Goal: Transaction & Acquisition: Purchase product/service

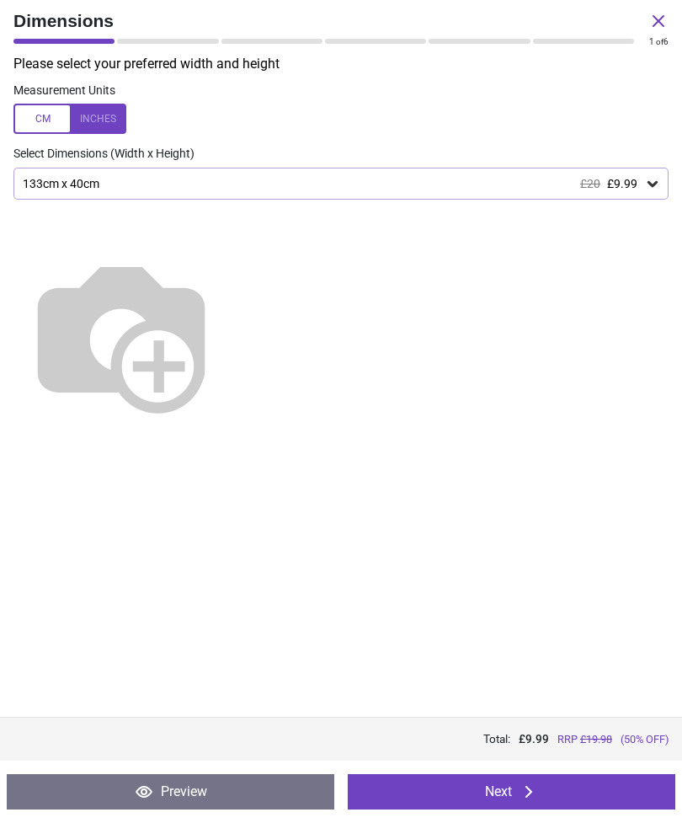
click at [605, 787] on button "Next" at bounding box center [512, 791] width 328 height 35
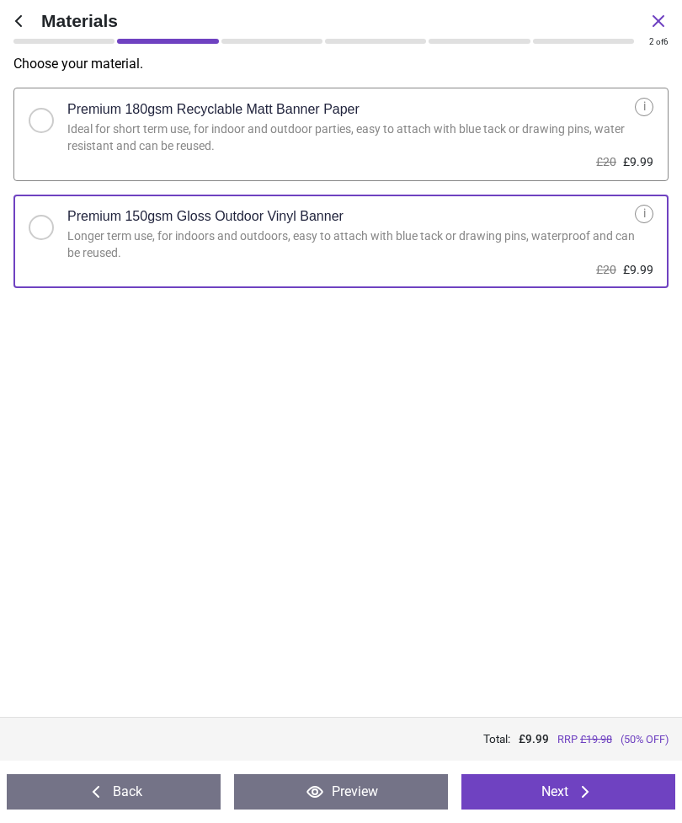
click at [608, 787] on button "Next" at bounding box center [568, 791] width 214 height 35
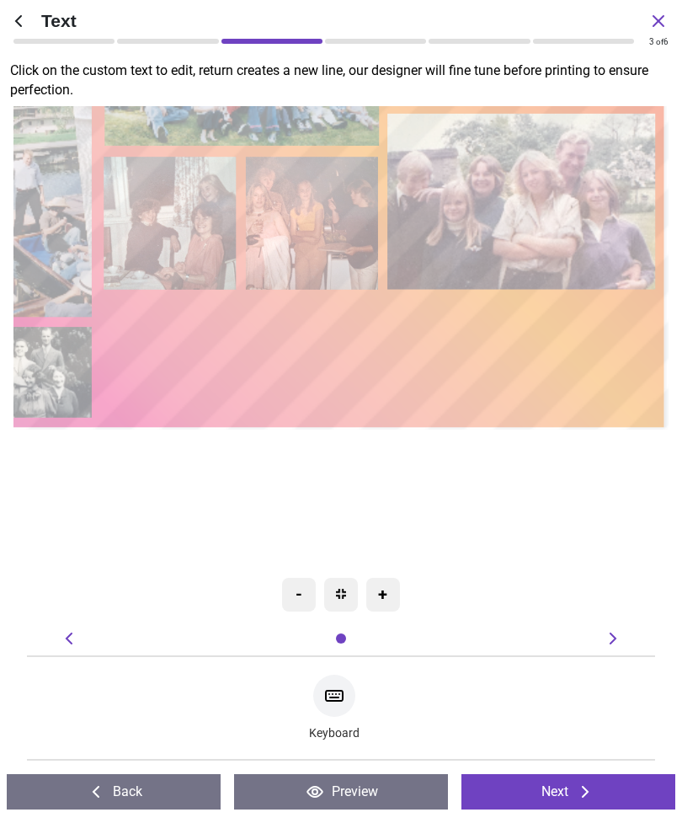
click at [584, 781] on button "Next" at bounding box center [568, 791] width 214 height 35
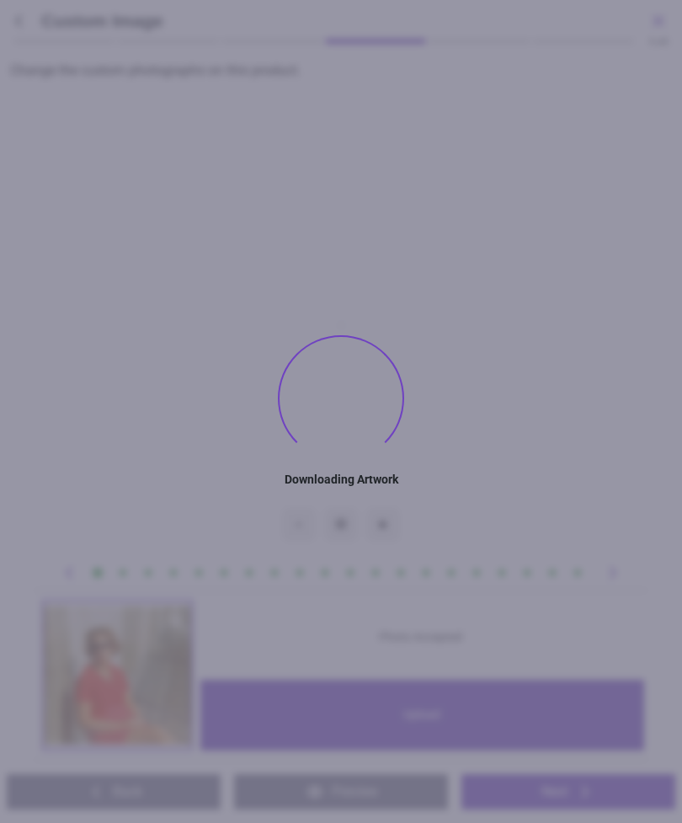
type textarea "********"
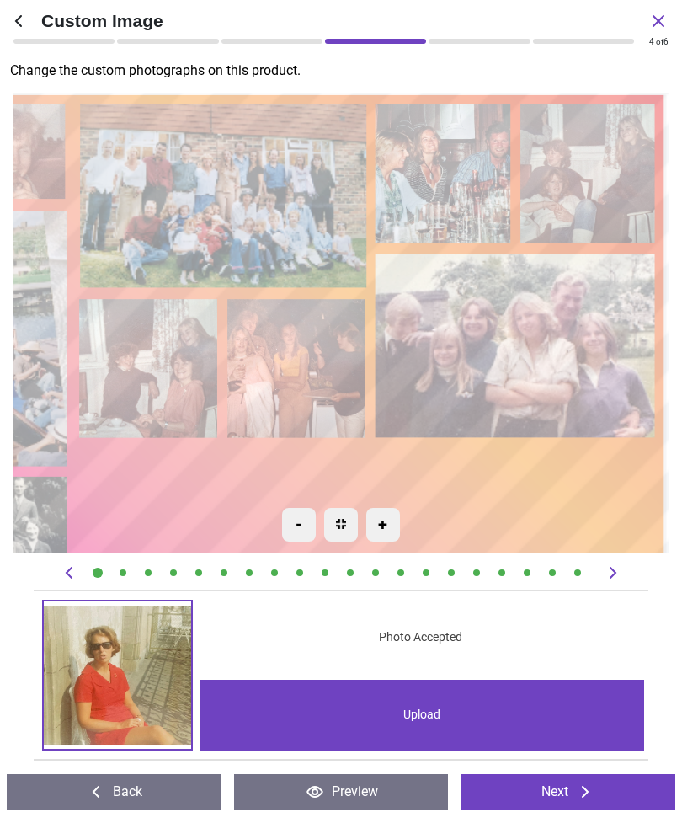
click at [598, 791] on button "Next" at bounding box center [568, 791] width 214 height 35
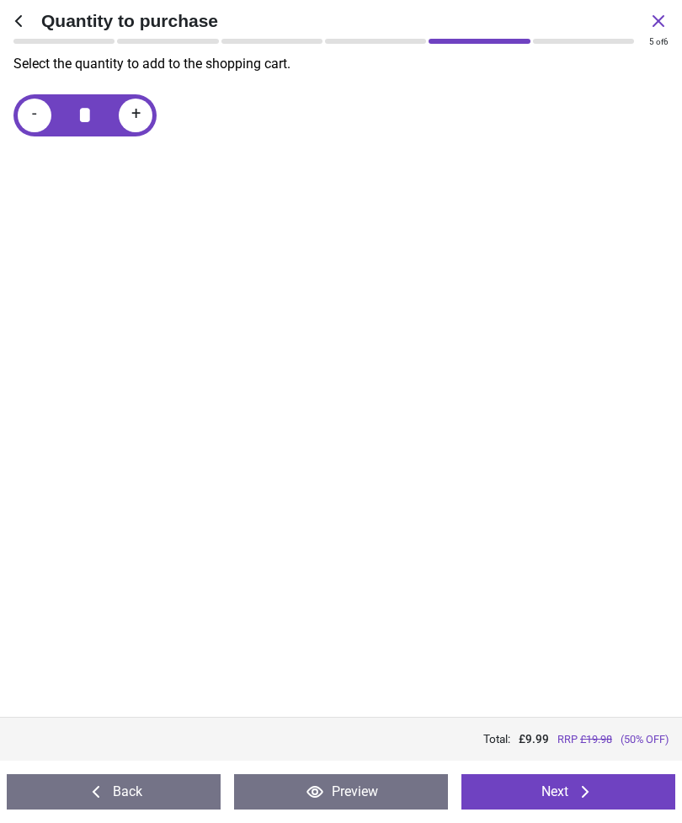
click at [595, 794] on icon at bounding box center [585, 791] width 20 height 20
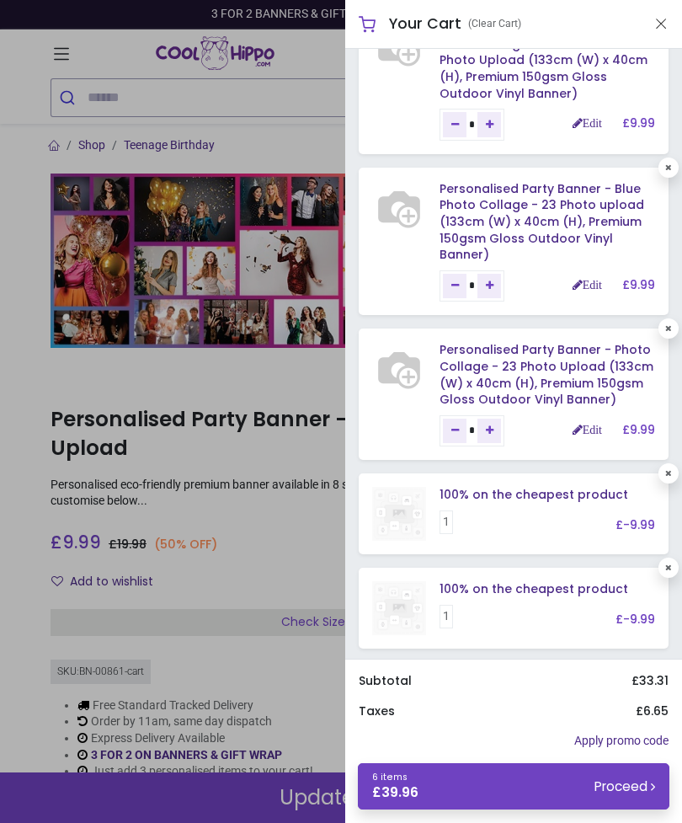
scroll to position [378, 0]
click at [281, 157] on div at bounding box center [341, 411] width 682 height 823
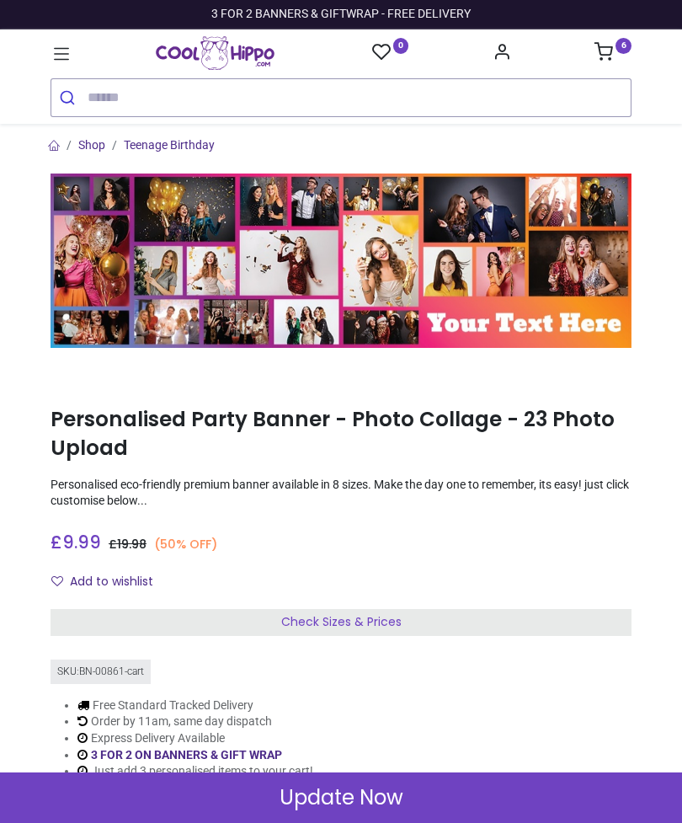
click at [56, 45] on icon at bounding box center [62, 54] width 22 height 22
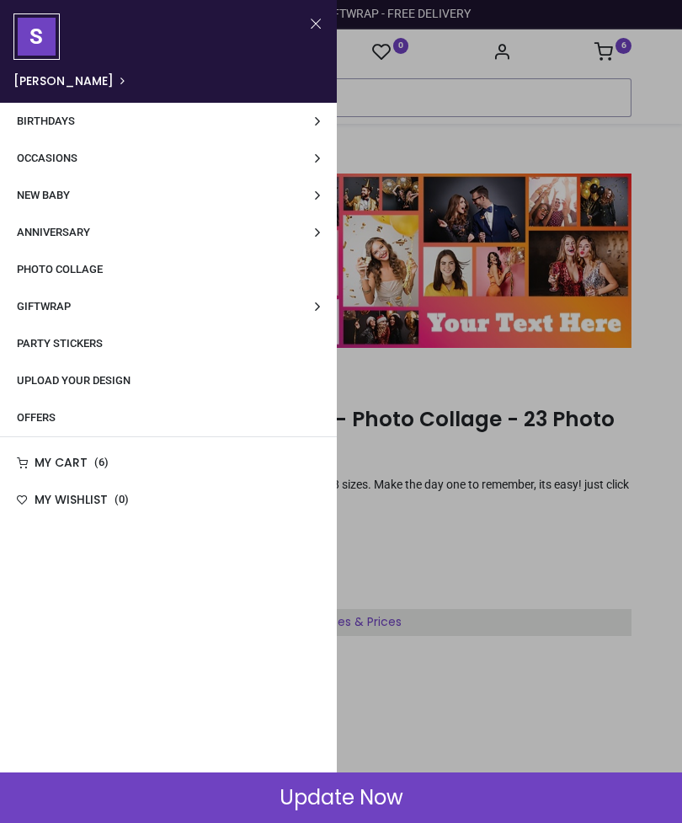
click at [121, 379] on span "Upload Your Design" at bounding box center [74, 380] width 114 height 13
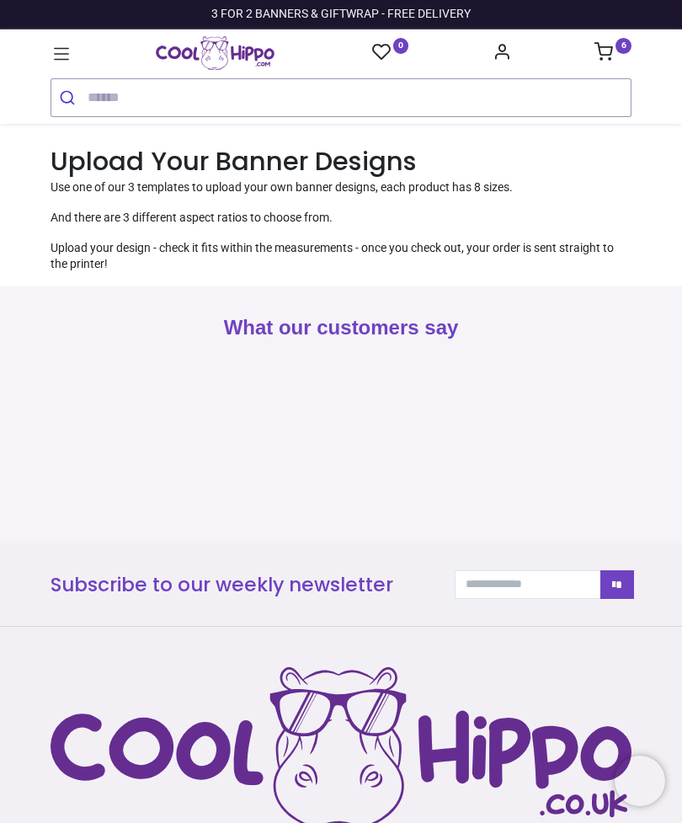
type input "**********"
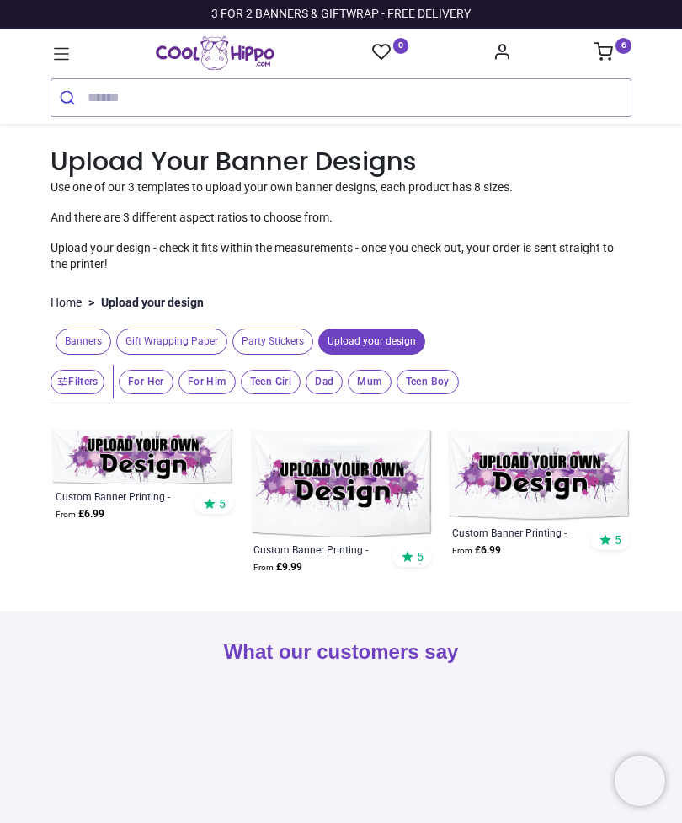
click at [88, 334] on span "Banners" at bounding box center [84, 341] width 56 height 26
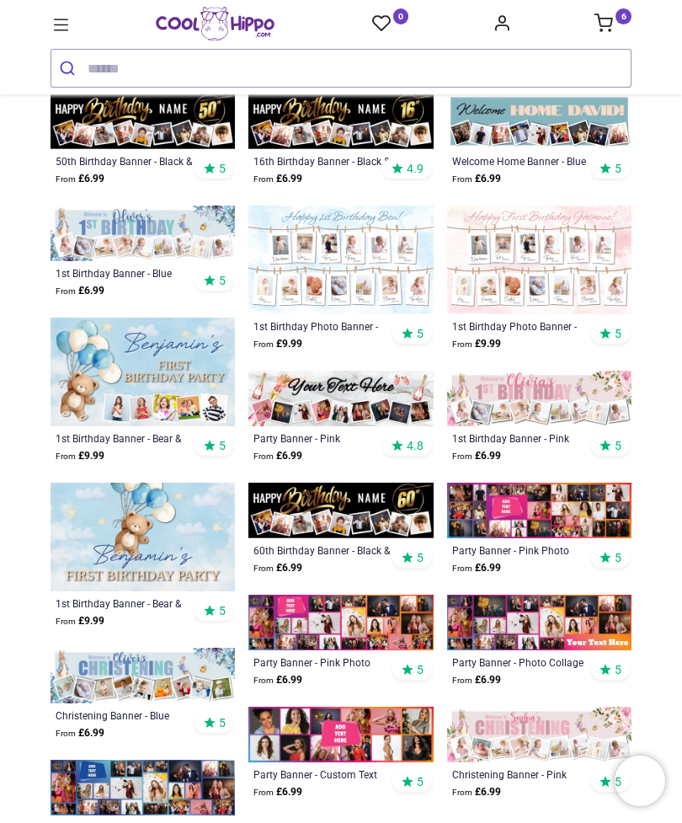
scroll to position [740, 0]
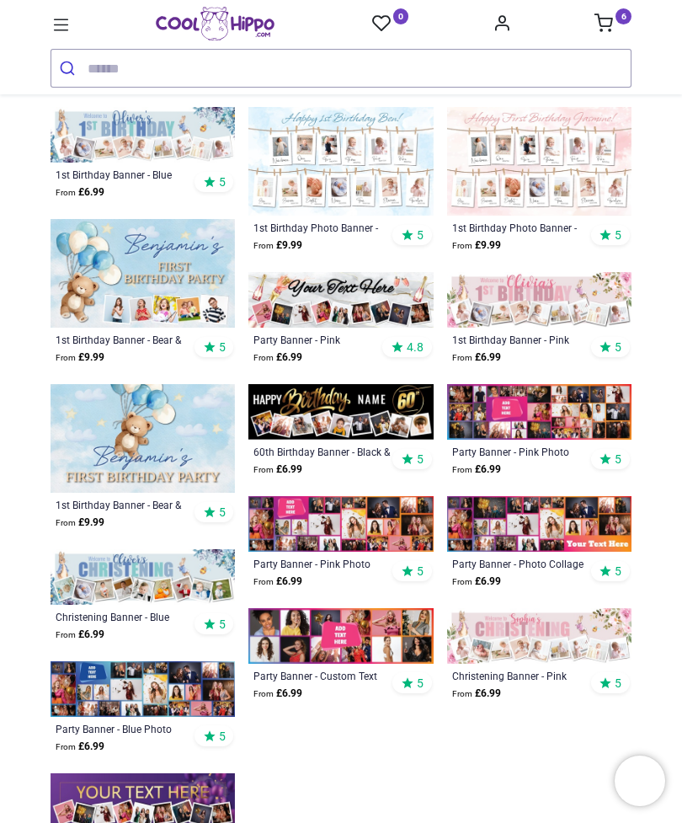
click at [590, 531] on img at bounding box center [539, 524] width 184 height 56
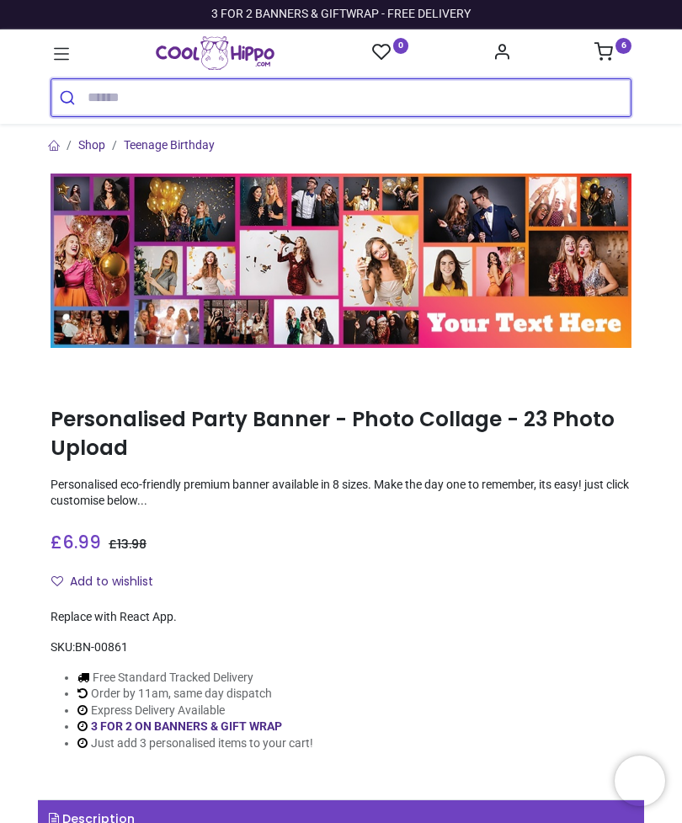
type input "**********"
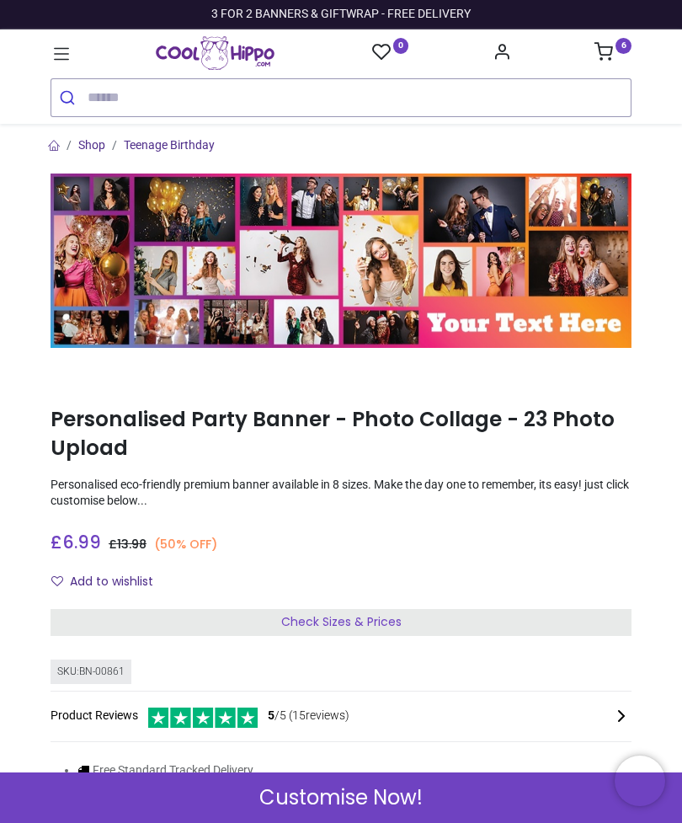
click at [592, 613] on div "Check Sizes & Prices" at bounding box center [341, 622] width 581 height 27
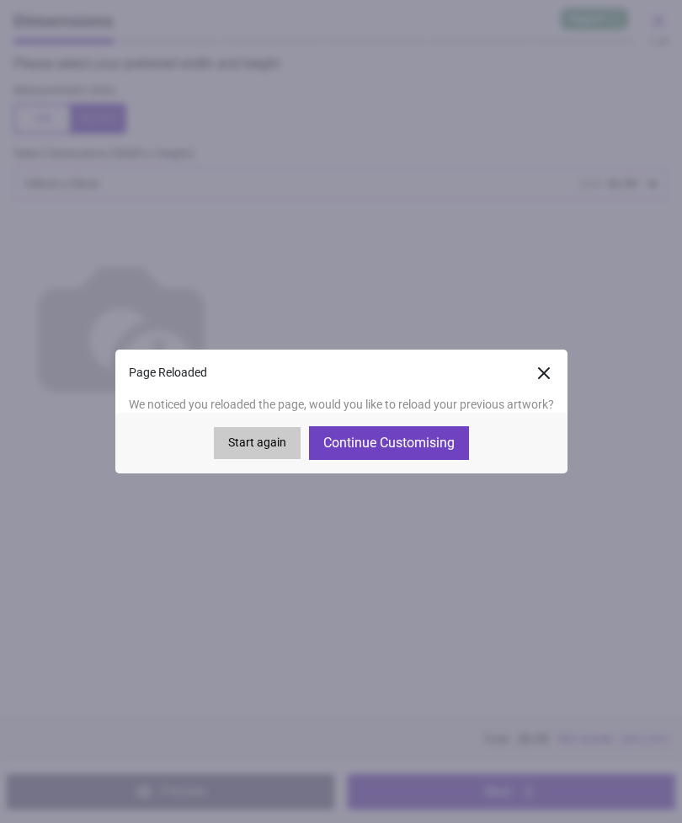
click at [440, 448] on button "Continue Customising" at bounding box center [389, 443] width 160 height 34
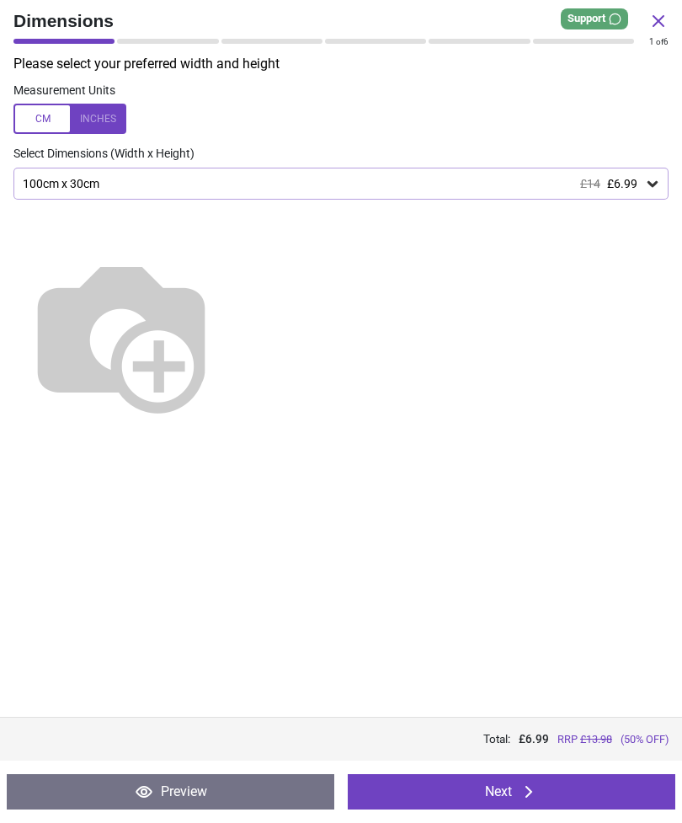
click at [603, 785] on button "Next" at bounding box center [512, 791] width 328 height 35
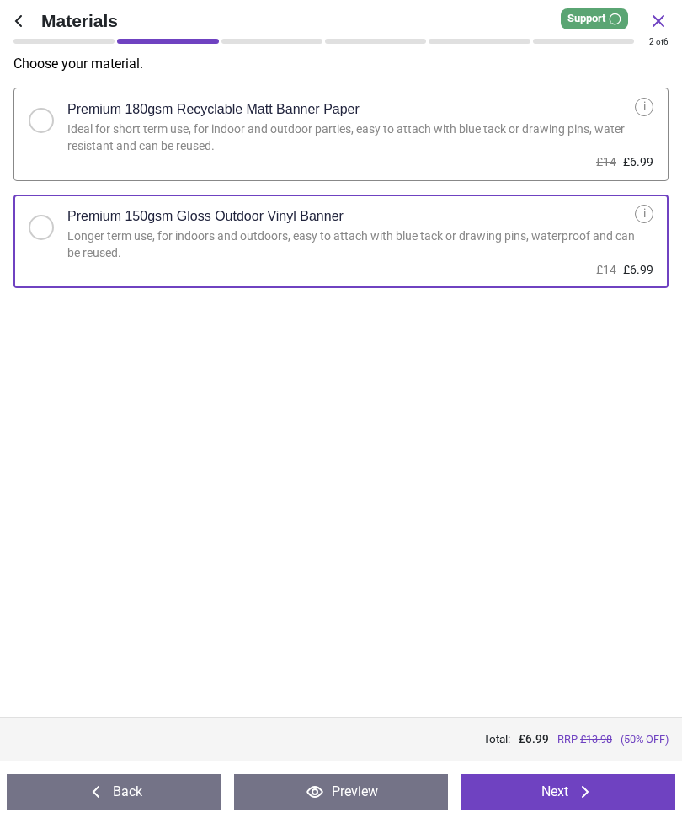
click at [622, 793] on button "Next" at bounding box center [568, 791] width 214 height 35
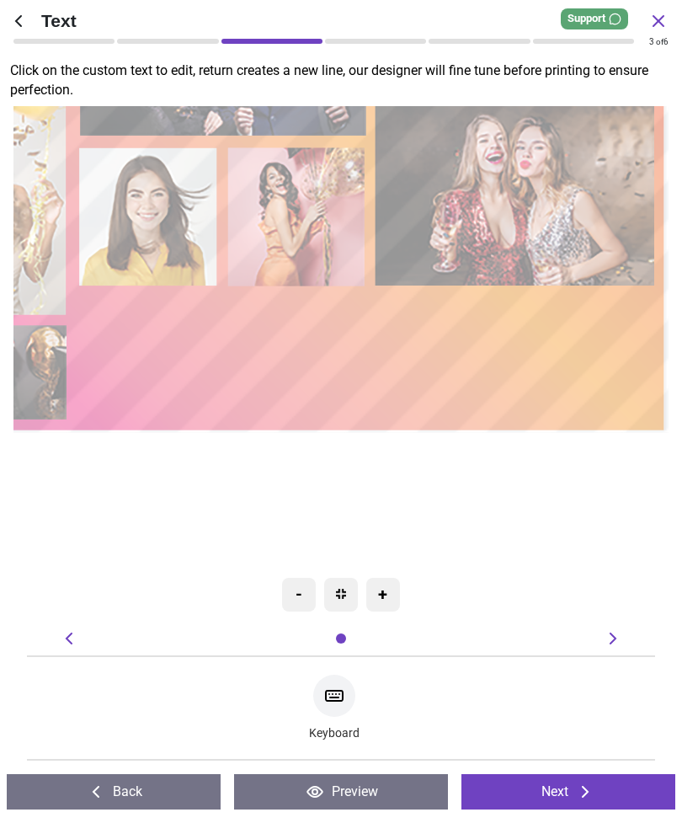
click at [619, 787] on button "Next" at bounding box center [568, 791] width 214 height 35
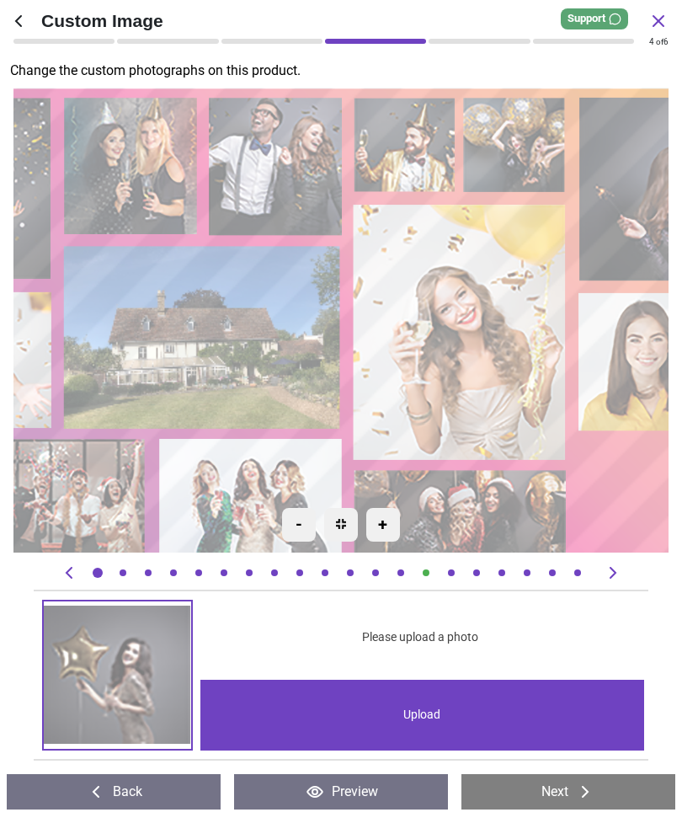
click at [469, 325] on image at bounding box center [461, 333] width 213 height 256
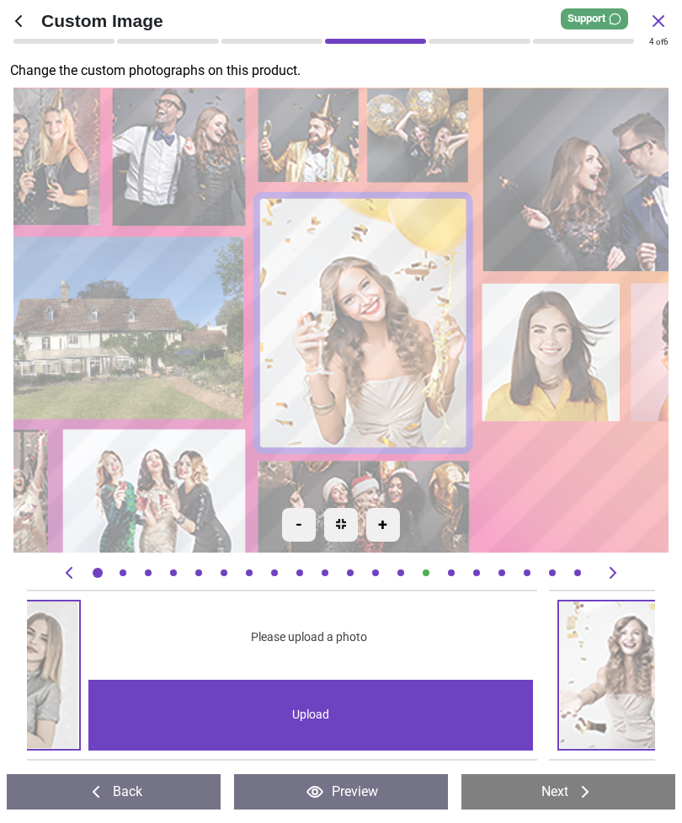
scroll to position [0, 8785]
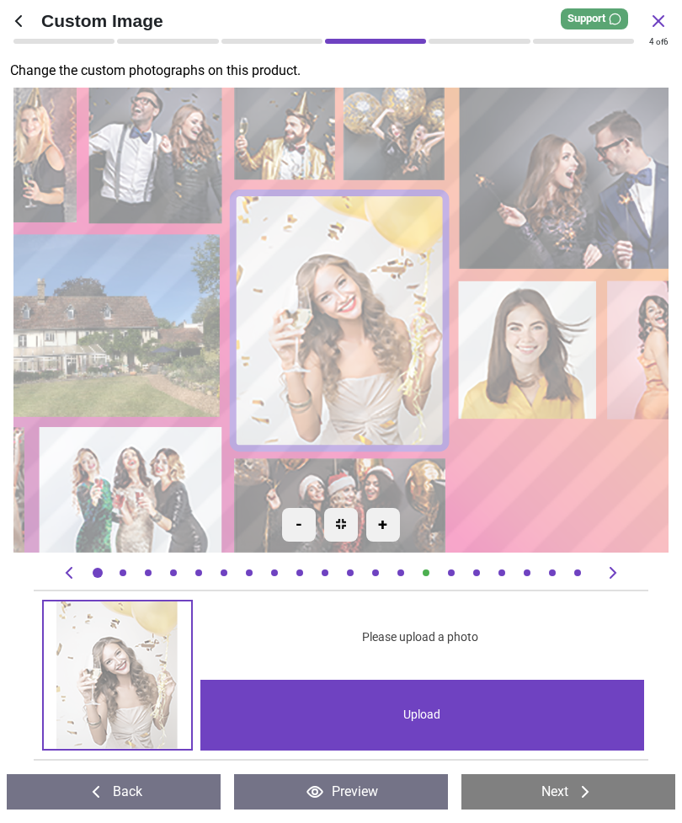
click at [436, 716] on div "Upload" at bounding box center [422, 715] width 445 height 71
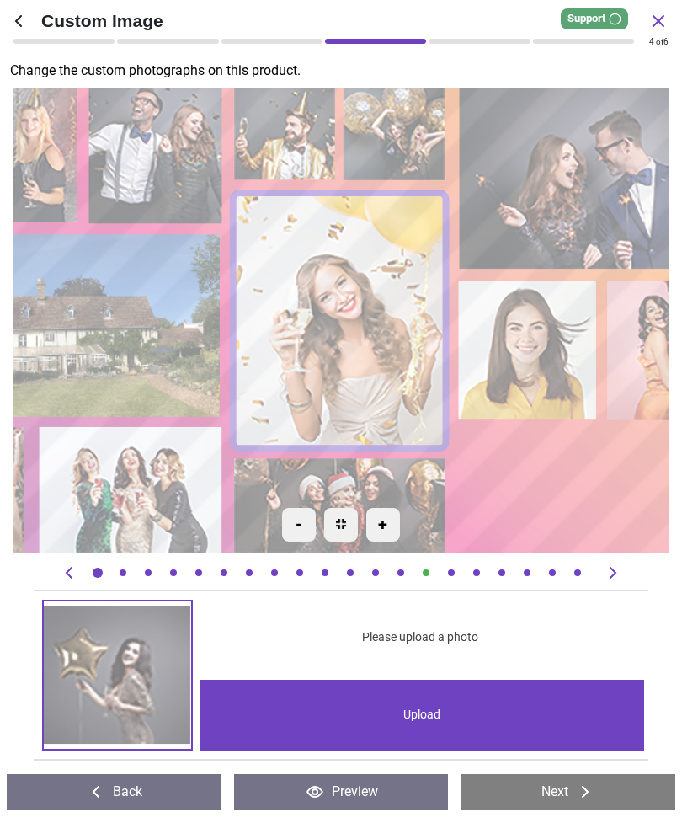
scroll to position [0, 8785]
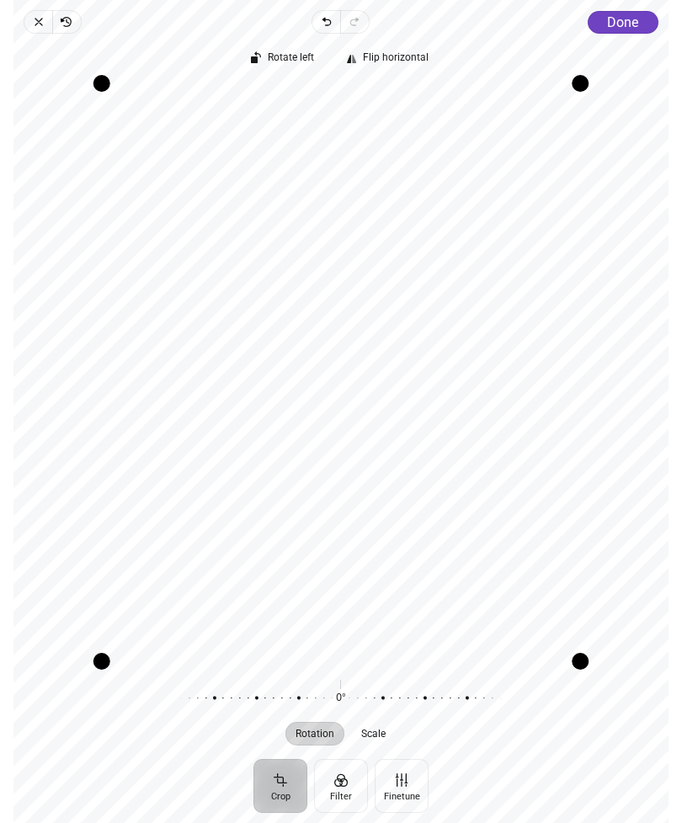
click at [628, 22] on span "Done" at bounding box center [622, 22] width 31 height 16
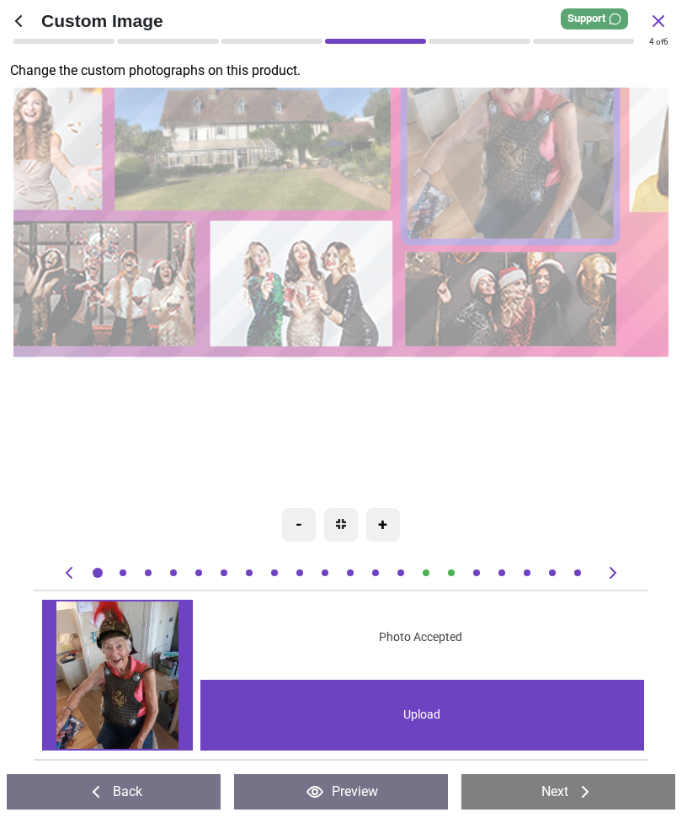
click at [529, 297] on image at bounding box center [512, 299] width 213 height 95
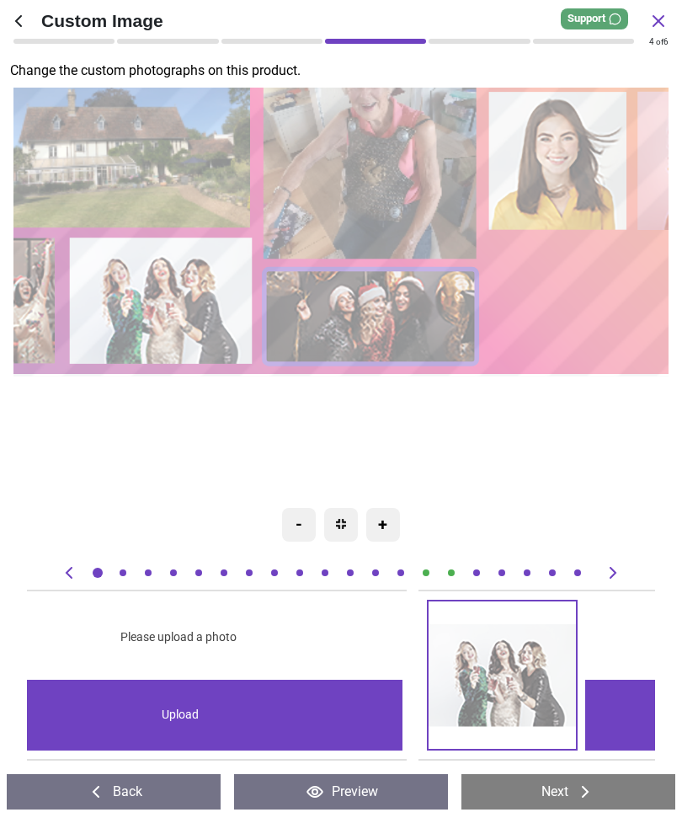
scroll to position [0, 13806]
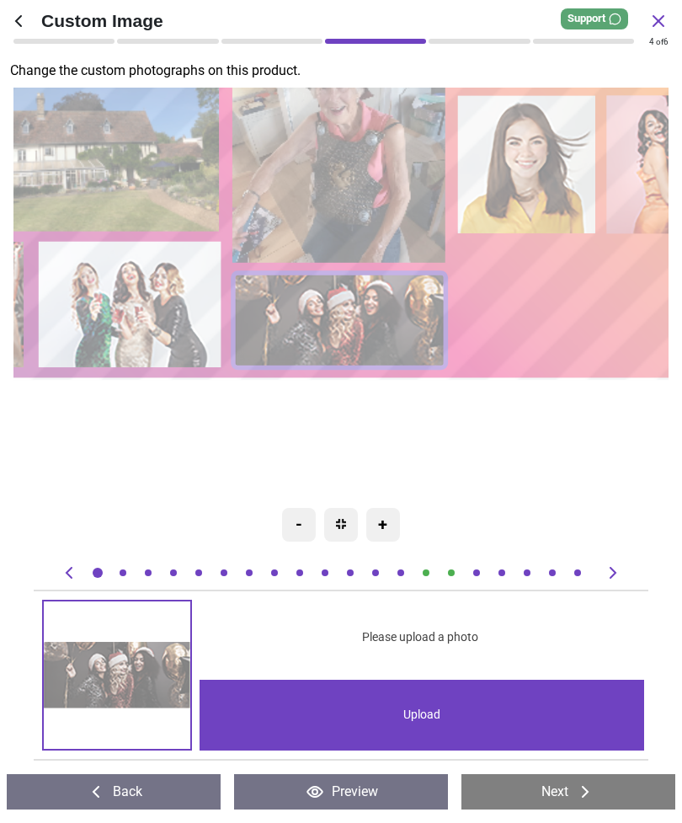
click at [423, 715] on div "Upload" at bounding box center [422, 715] width 445 height 71
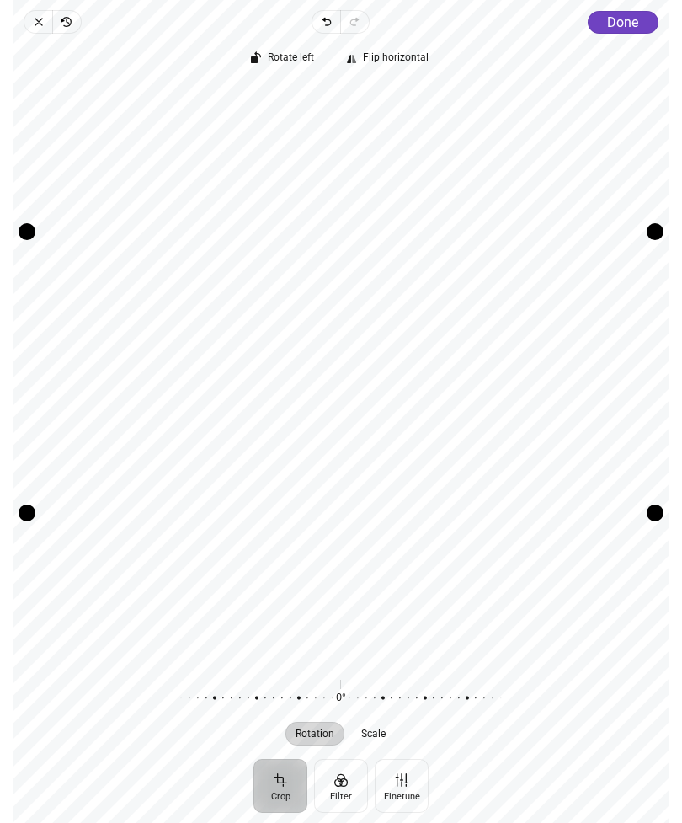
click at [627, 19] on span "Done" at bounding box center [622, 22] width 31 height 16
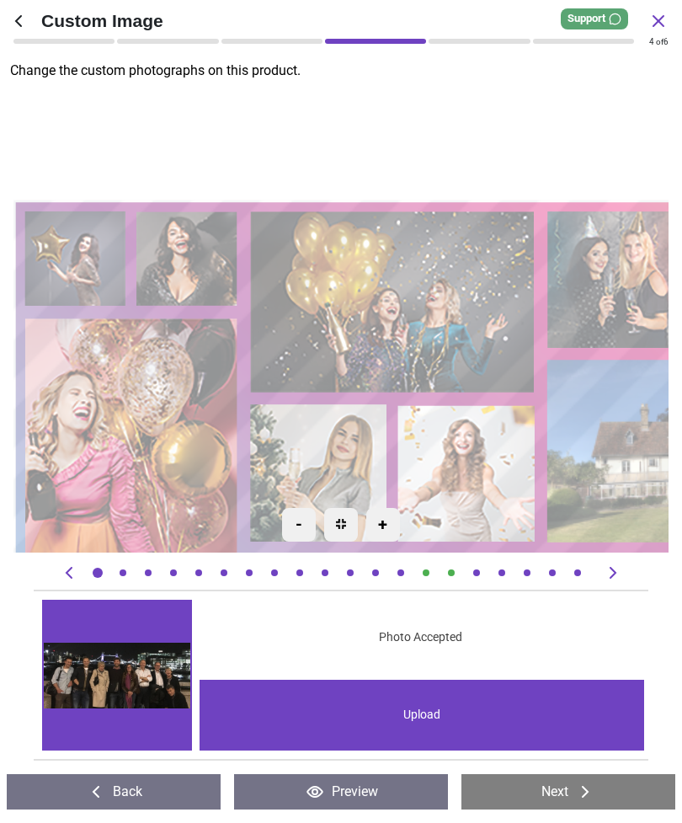
click at [184, 260] on image at bounding box center [186, 258] width 101 height 95
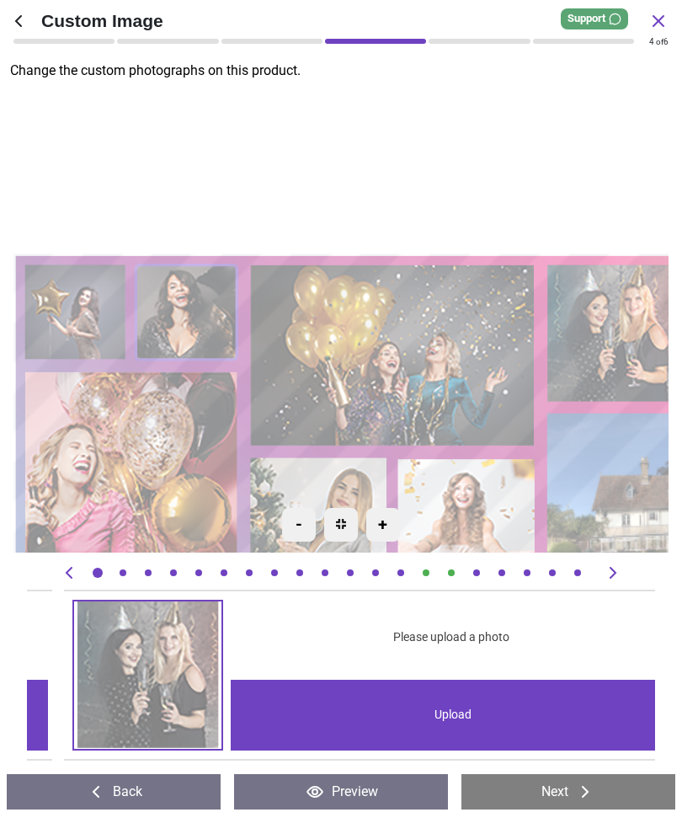
scroll to position [0, 627]
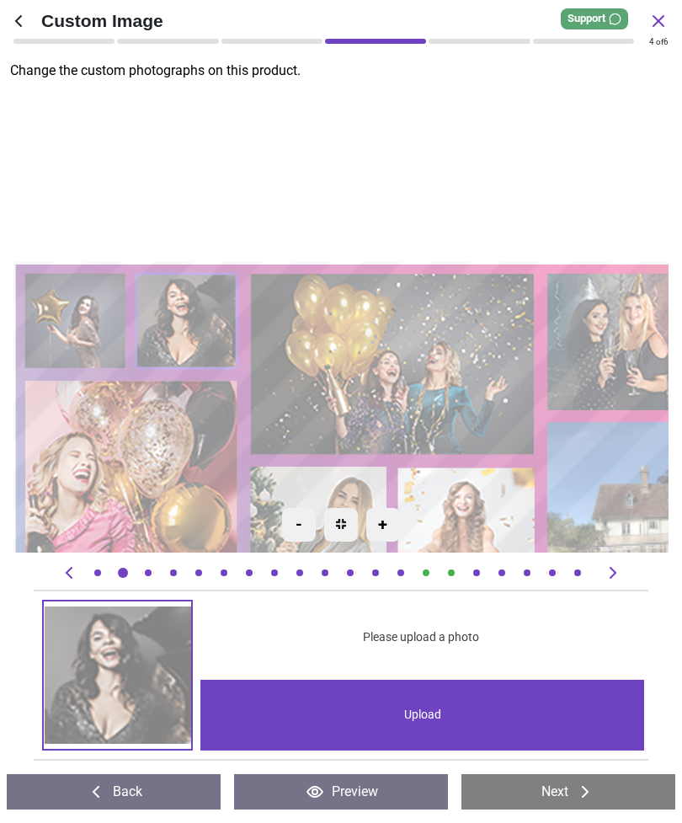
click at [424, 702] on div "Upload" at bounding box center [422, 715] width 445 height 71
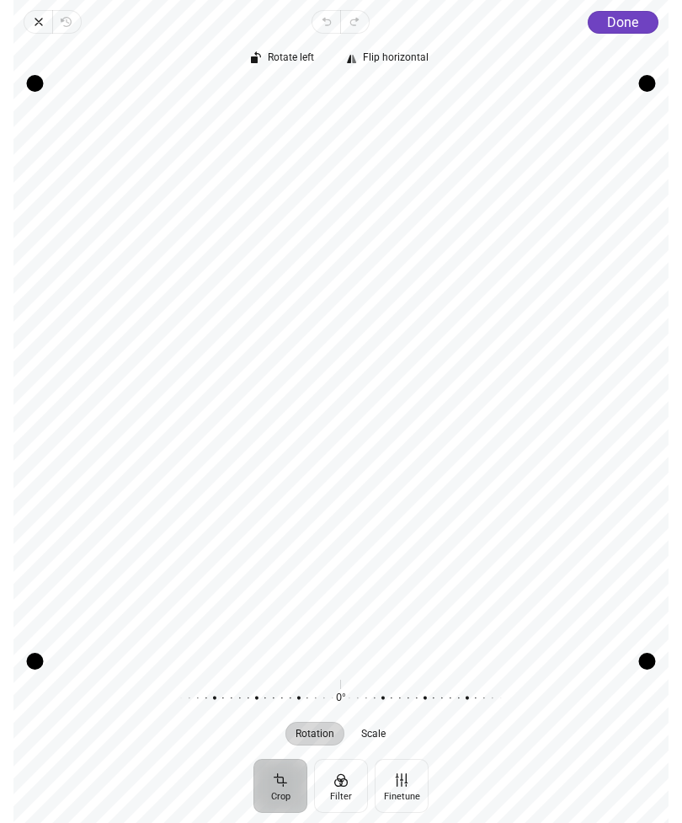
click at [627, 16] on span "Done" at bounding box center [622, 22] width 31 height 16
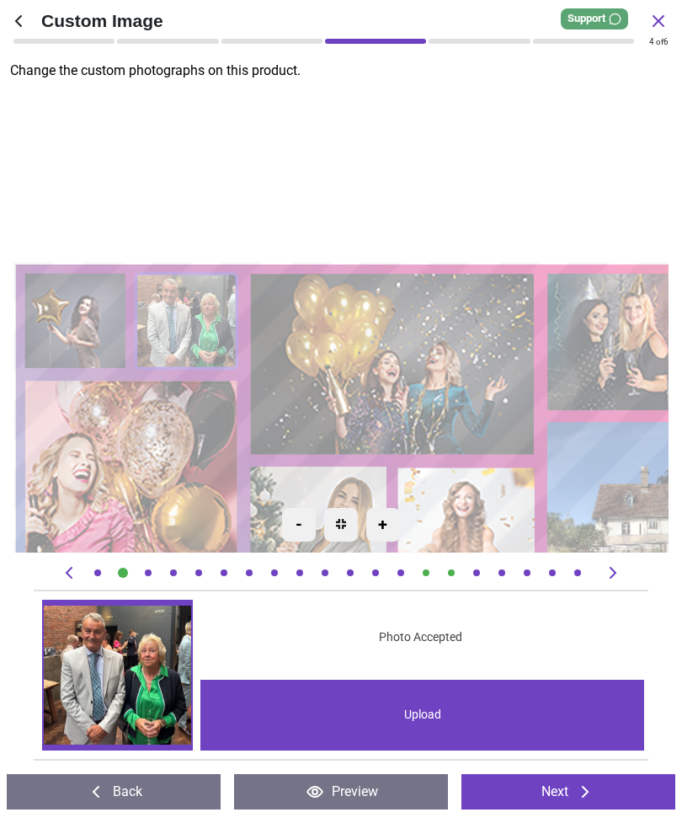
click at [568, 505] on image at bounding box center [686, 513] width 278 height 183
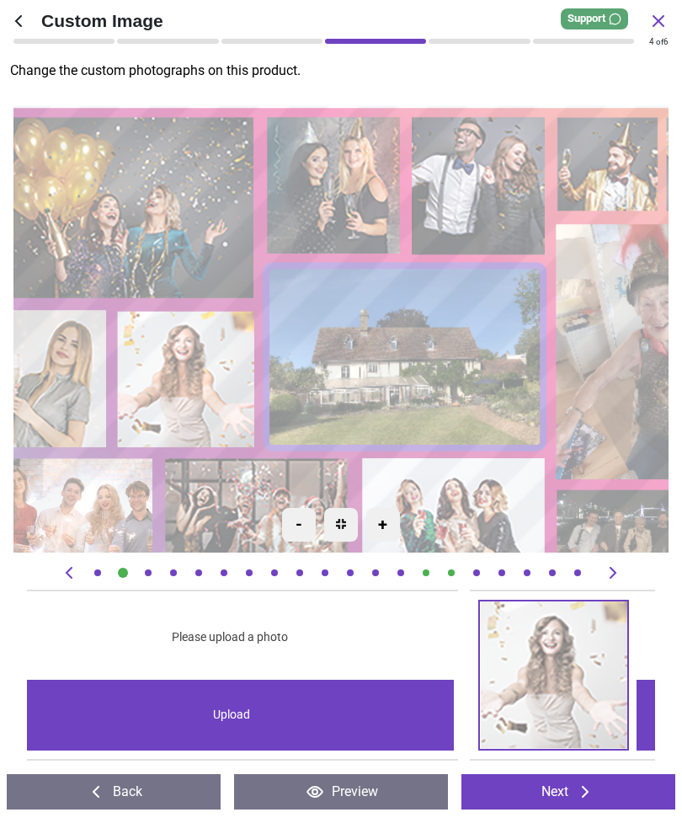
scroll to position [0, 8158]
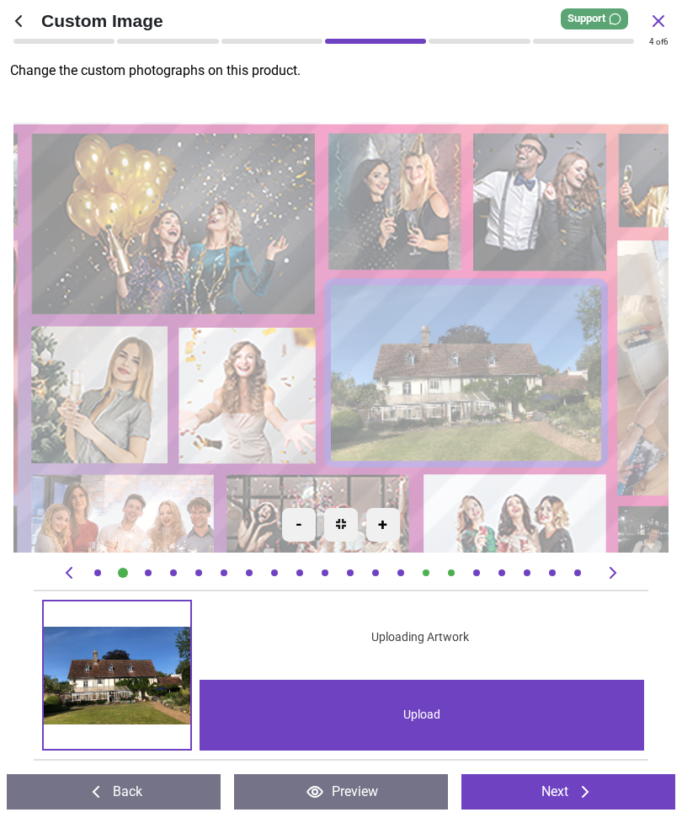
click at [391, 197] on image at bounding box center [395, 201] width 133 height 138
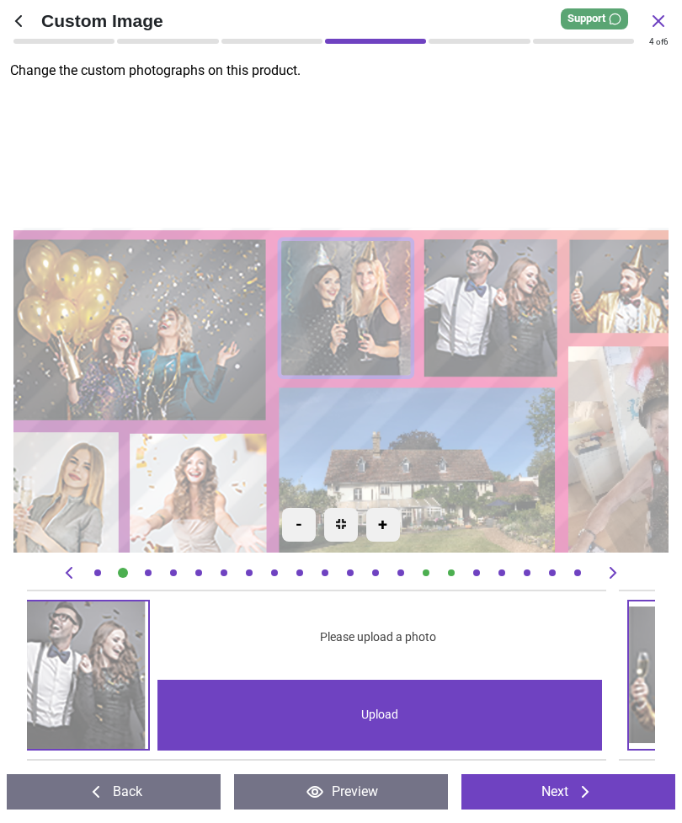
scroll to position [0, 1883]
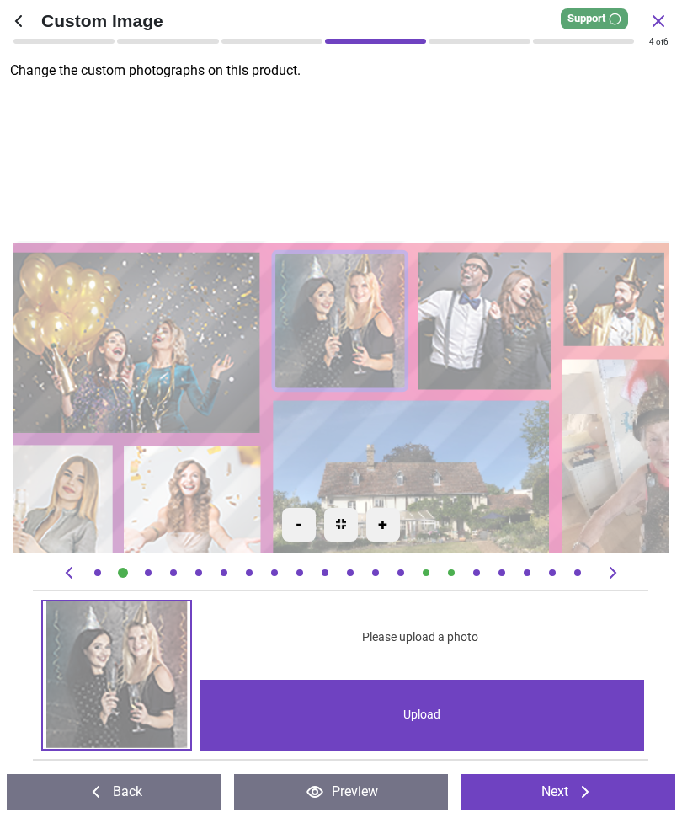
click at [432, 719] on div "Upload" at bounding box center [422, 715] width 445 height 71
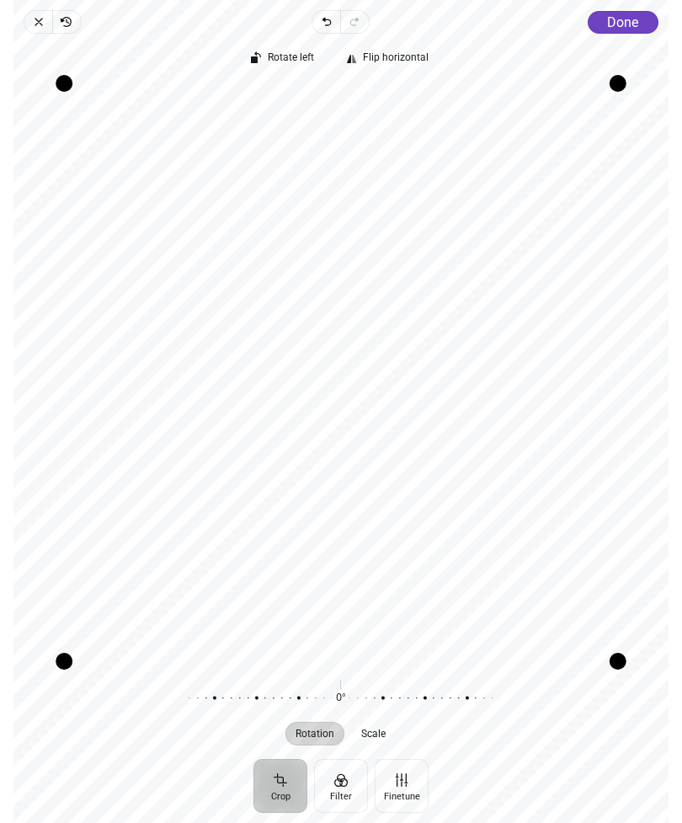
click at [627, 29] on span "Done" at bounding box center [622, 22] width 31 height 16
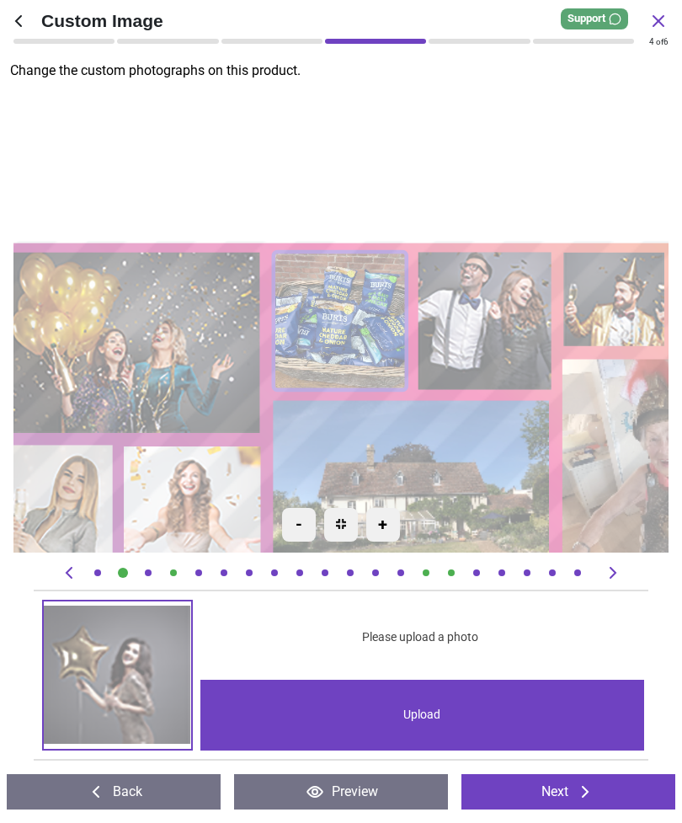
scroll to position [0, 1883]
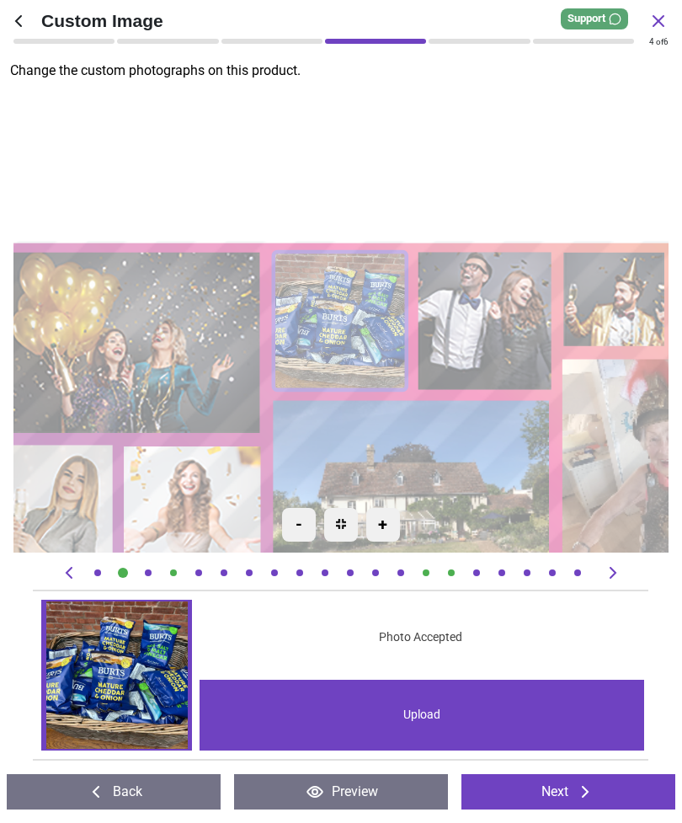
click at [483, 312] on image at bounding box center [486, 320] width 134 height 137
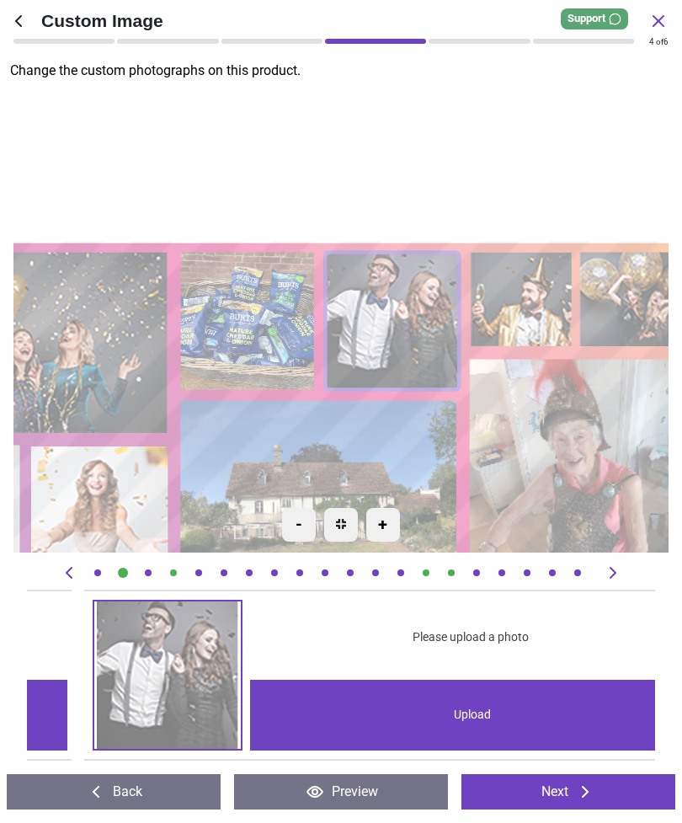
scroll to position [0, 2510]
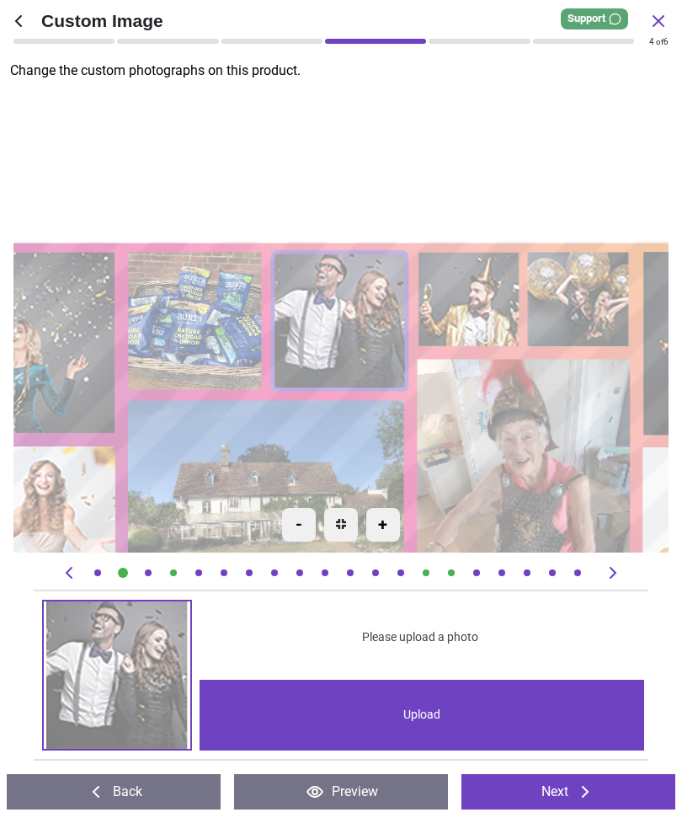
click at [419, 710] on div "Upload" at bounding box center [422, 715] width 445 height 71
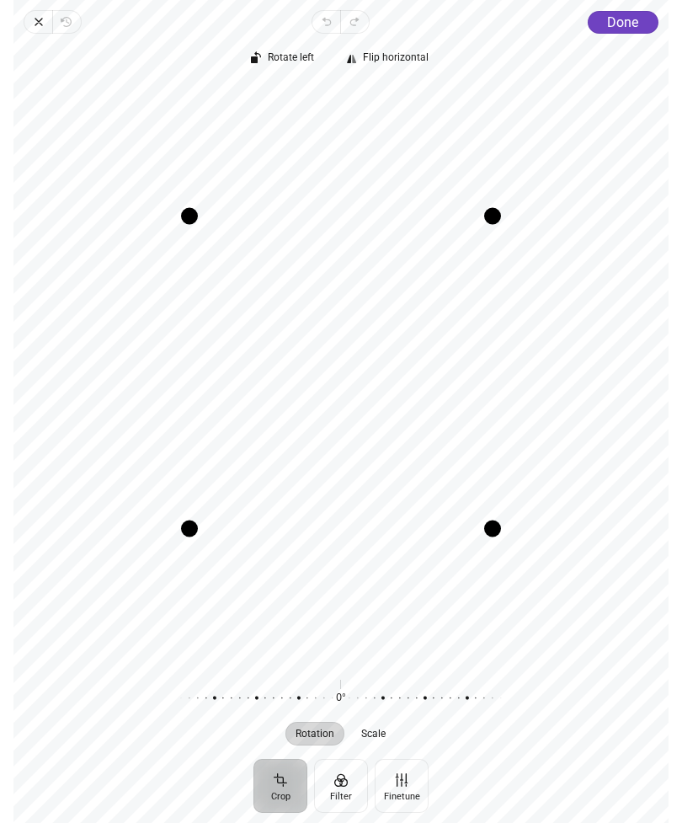
click at [631, 20] on span "Done" at bounding box center [622, 22] width 31 height 16
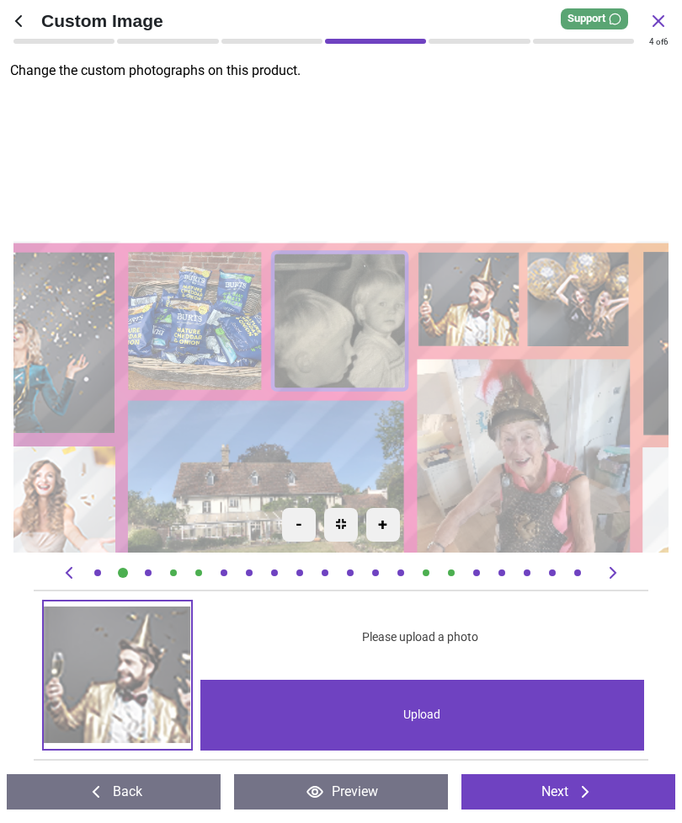
scroll to position [0, 3138]
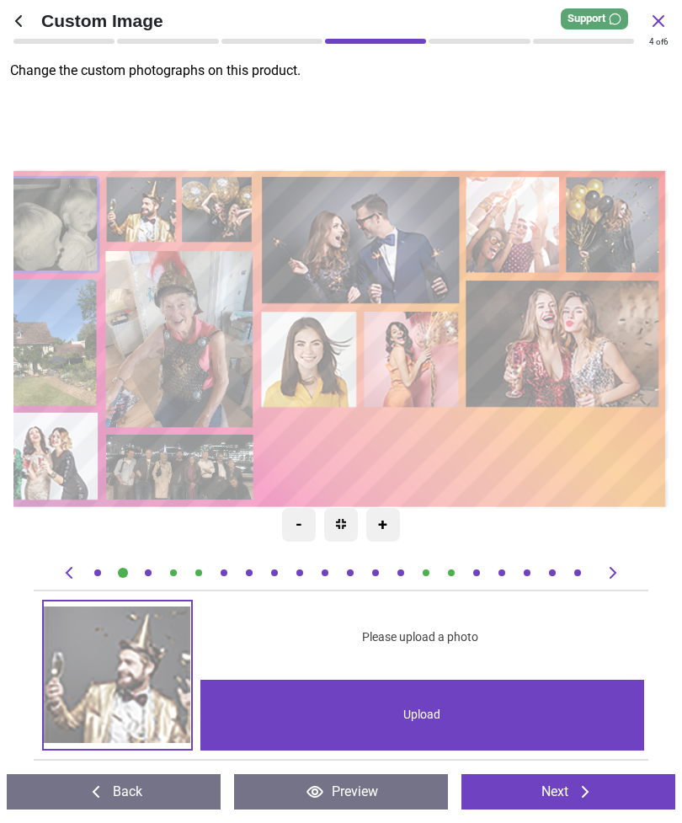
click at [579, 334] on image at bounding box center [564, 343] width 194 height 127
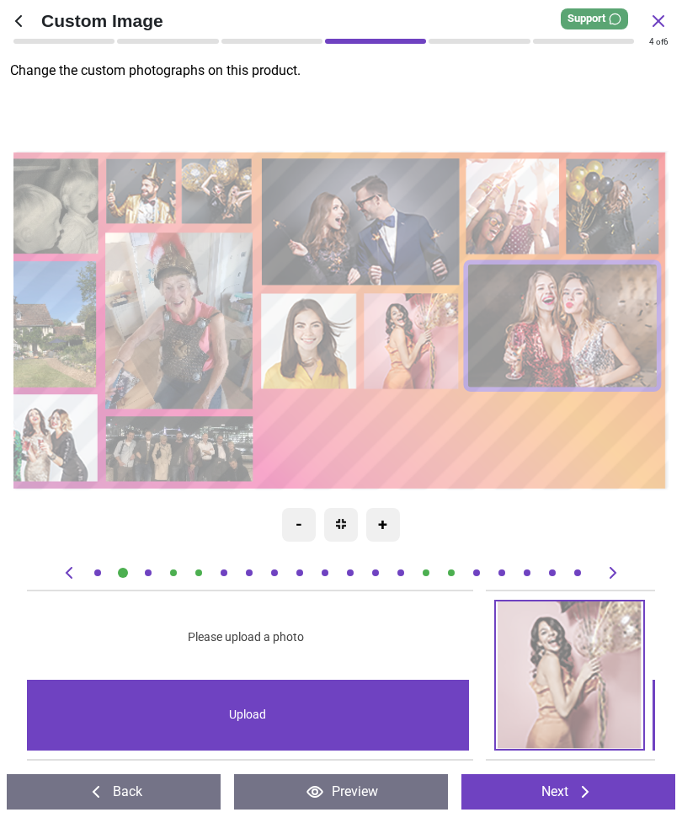
scroll to position [0, 10668]
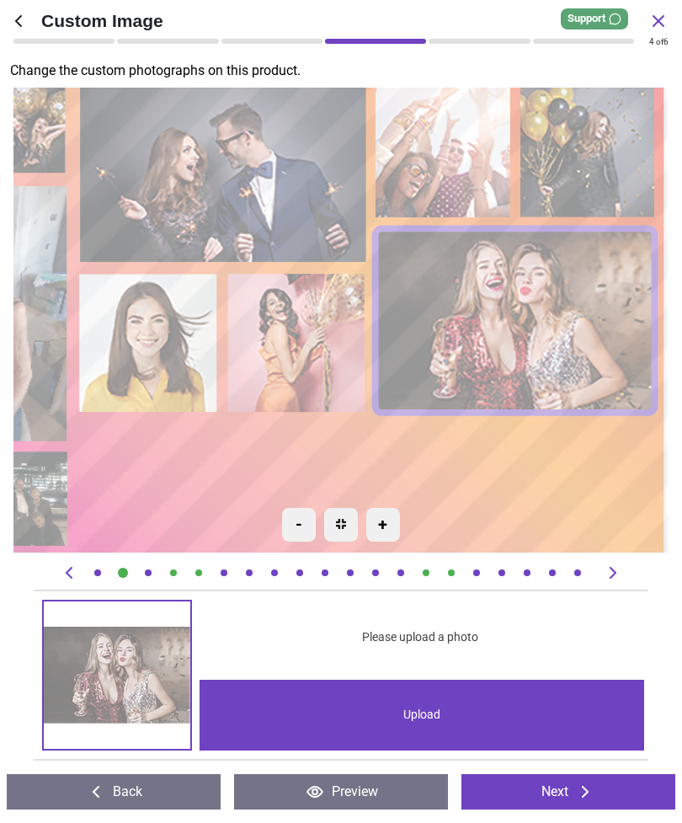
click at [431, 717] on div "Upload" at bounding box center [422, 715] width 445 height 71
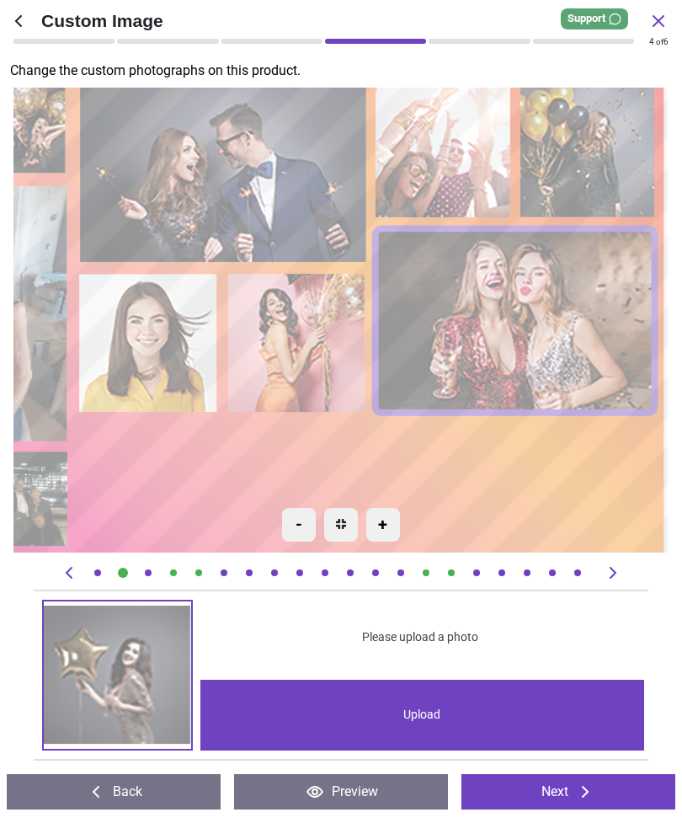
scroll to position [0, 10668]
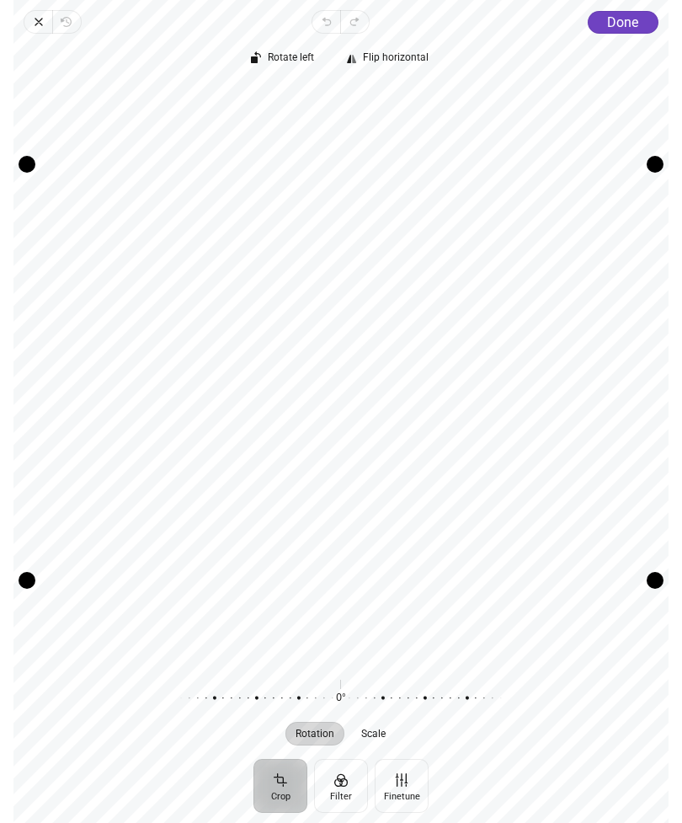
click at [621, 21] on span "Done" at bounding box center [622, 22] width 31 height 16
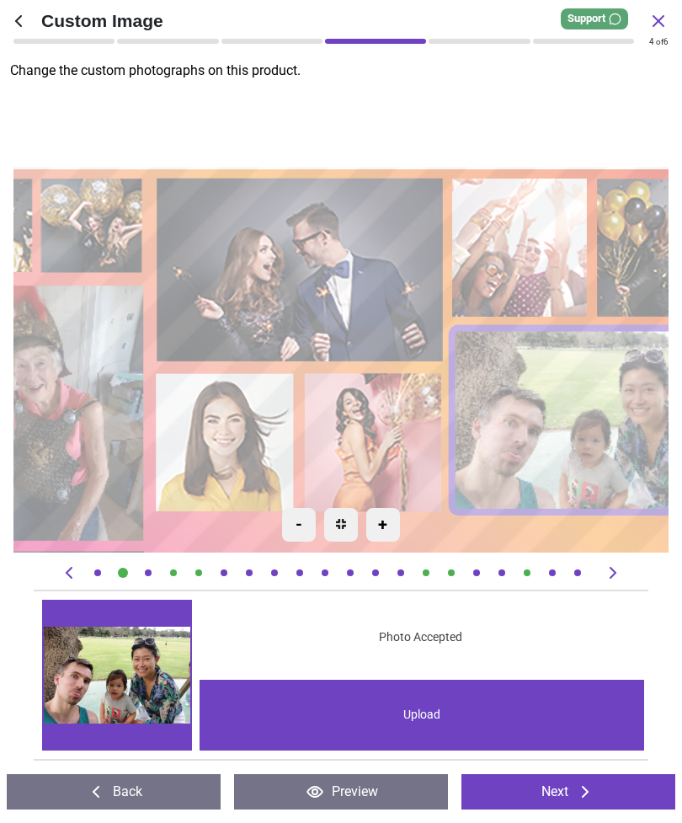
click at [336, 257] on image at bounding box center [301, 270] width 287 height 184
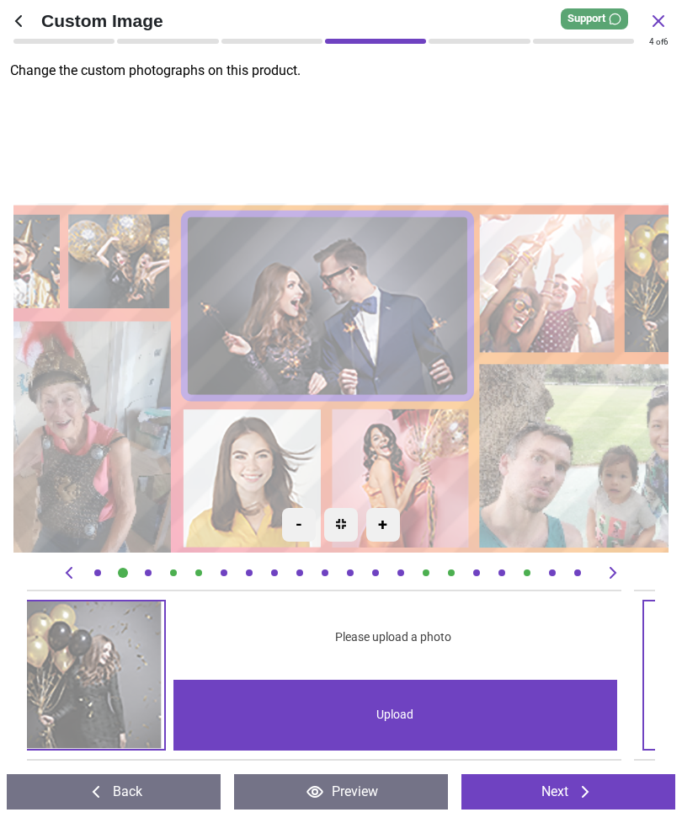
scroll to position [0, 4393]
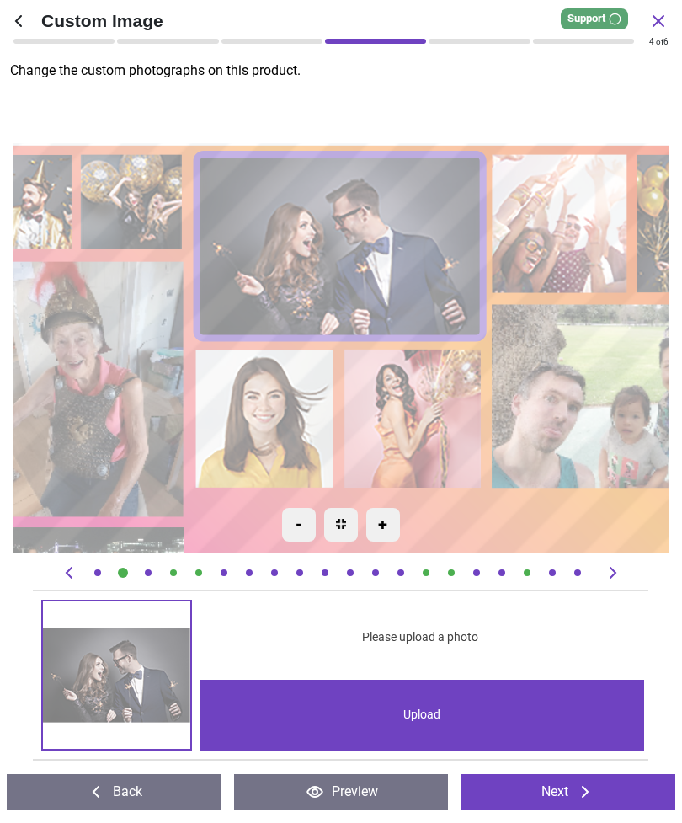
click at [350, 236] on image at bounding box center [342, 245] width 287 height 184
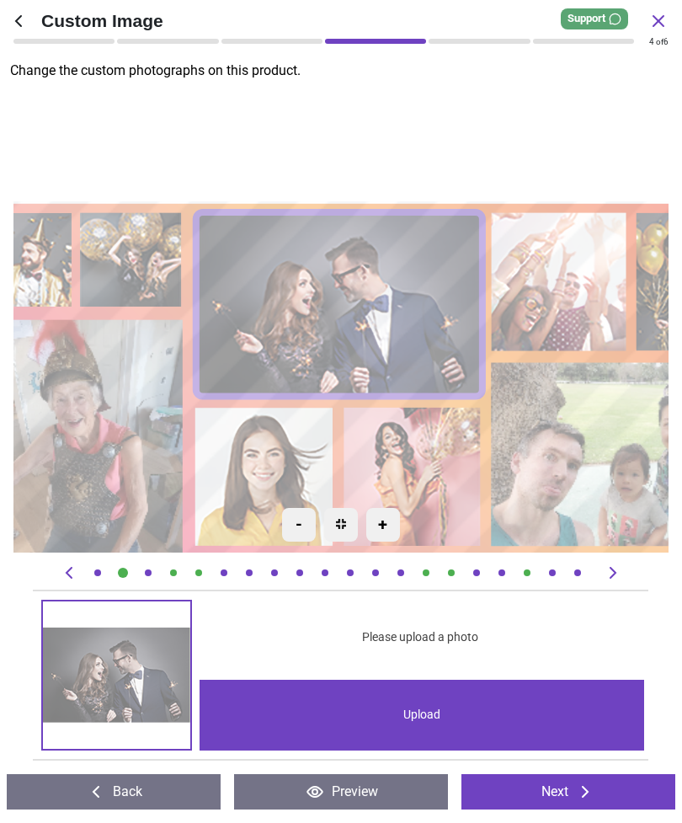
click at [422, 704] on div "Upload" at bounding box center [422, 715] width 445 height 71
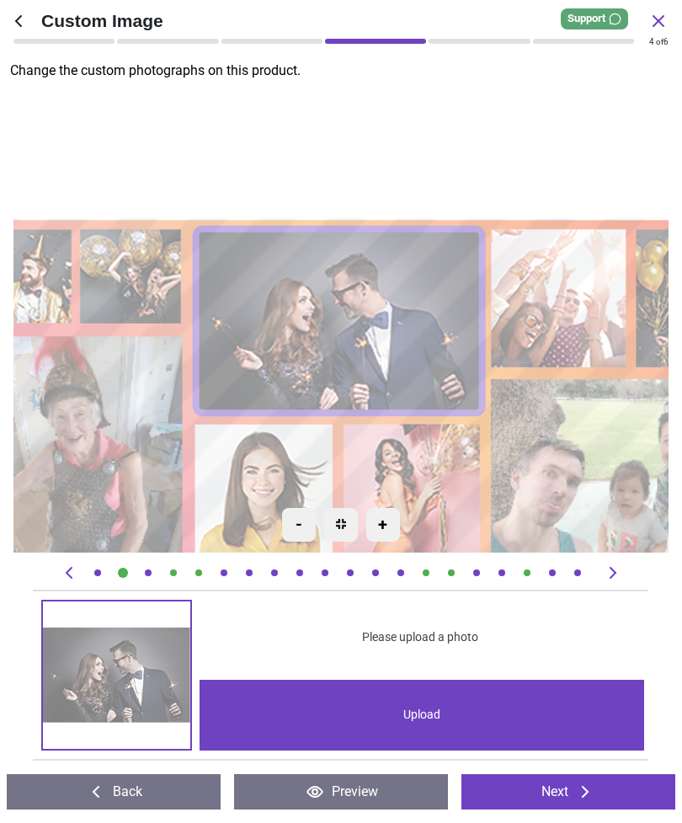
click at [430, 703] on div "Upload" at bounding box center [422, 715] width 445 height 71
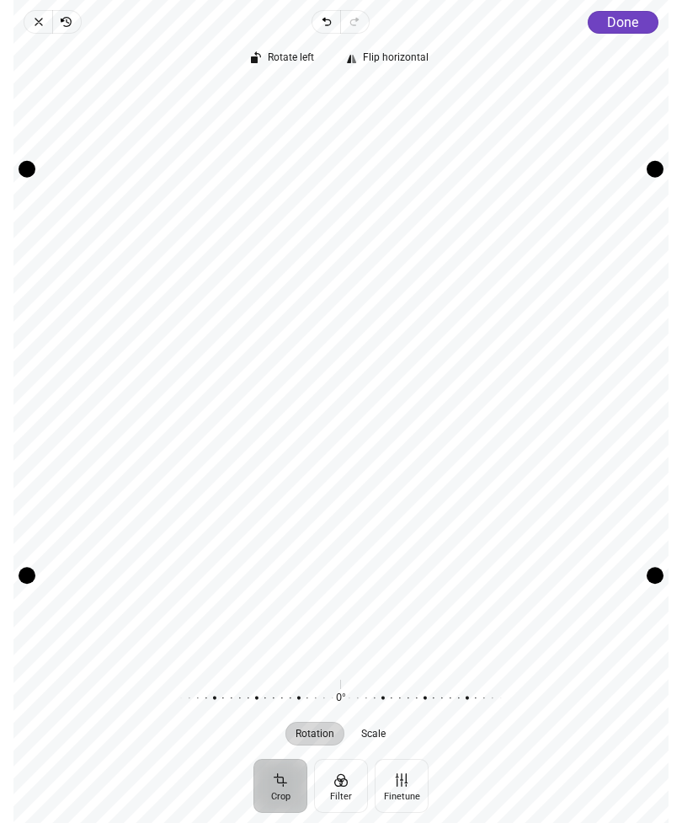
click at [629, 24] on span "Done" at bounding box center [622, 22] width 31 height 16
